Goal: Task Accomplishment & Management: Complete application form

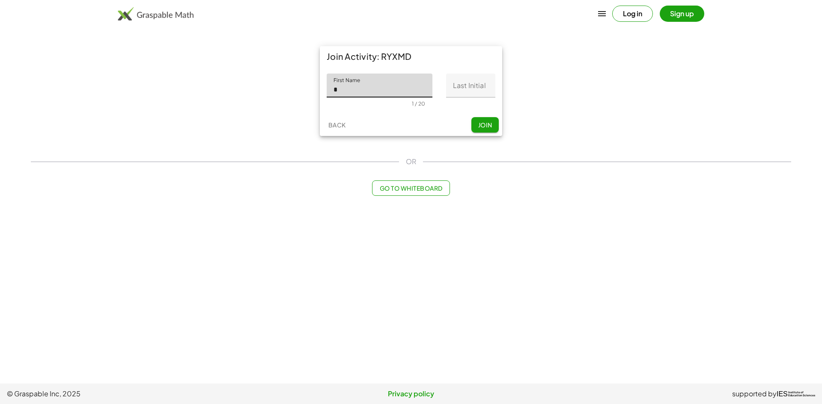
type input "*******"
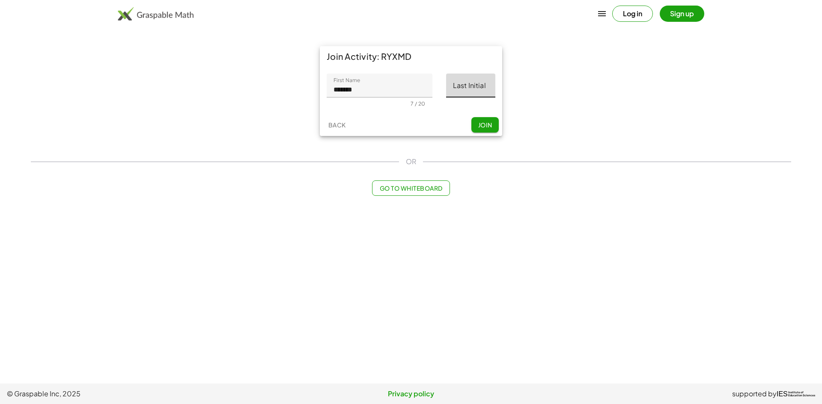
click at [454, 92] on input "Last Initial" at bounding box center [470, 86] width 49 height 24
type input "*"
click at [484, 125] on span "Join" at bounding box center [485, 125] width 14 height 8
